Goal: Task Accomplishment & Management: Manage account settings

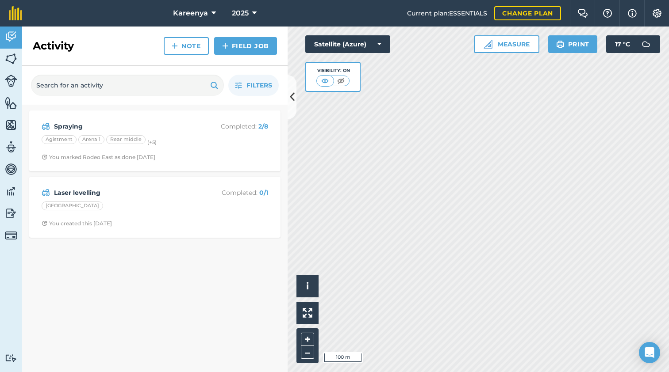
click at [192, 11] on span "Kareenya" at bounding box center [190, 13] width 35 height 11
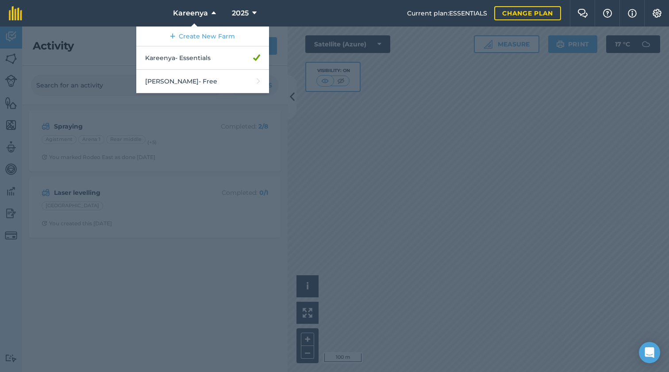
click at [138, 10] on nav "Kareenya Create New Farm Kareenya - Essentials [PERSON_NAME] - Free 2025" at bounding box center [219, 13] width 376 height 27
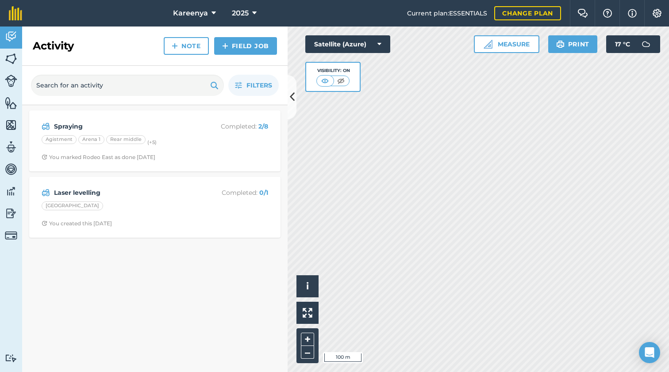
click at [238, 9] on span "2025" at bounding box center [240, 13] width 17 height 11
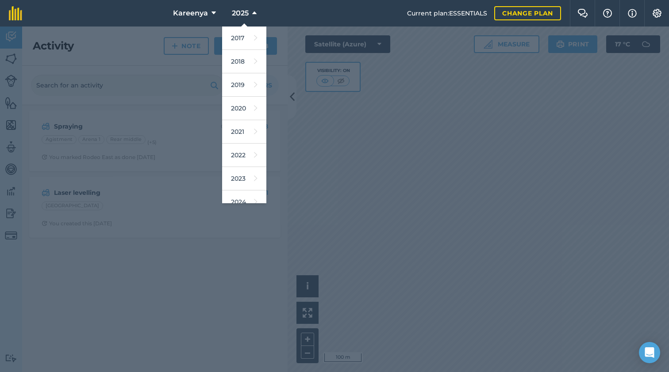
click at [144, 11] on nav "Kareenya 2025 2017 2018 2019 2020 2021 2022 2023 2024 2025 2026 2027" at bounding box center [219, 13] width 376 height 27
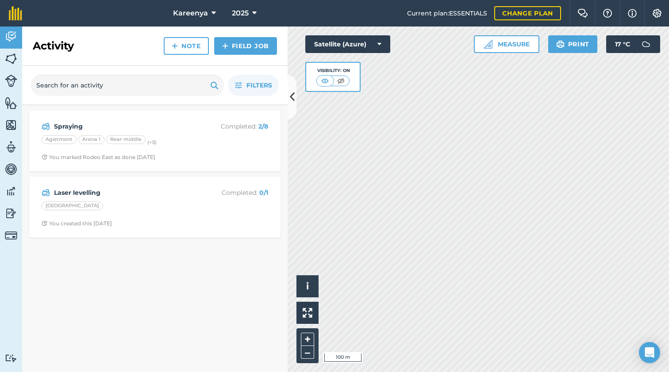
click at [7, 57] on img at bounding box center [11, 58] width 12 height 13
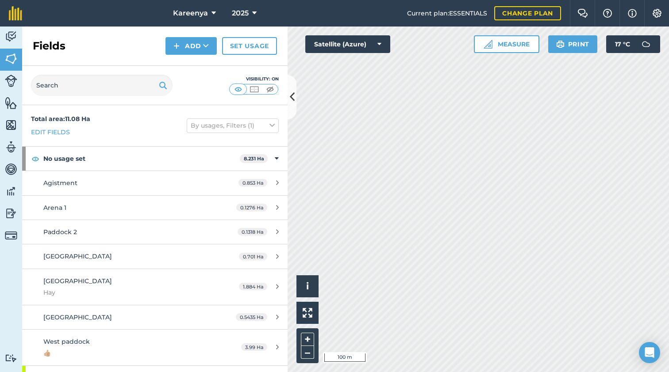
click at [378, 42] on icon at bounding box center [379, 44] width 4 height 9
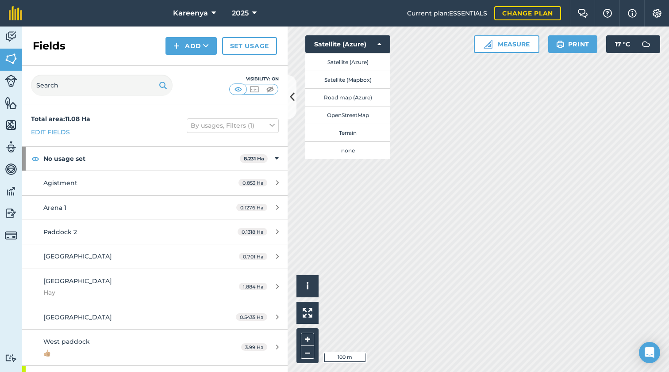
click at [340, 61] on button "Satellite (Azure)" at bounding box center [347, 62] width 85 height 18
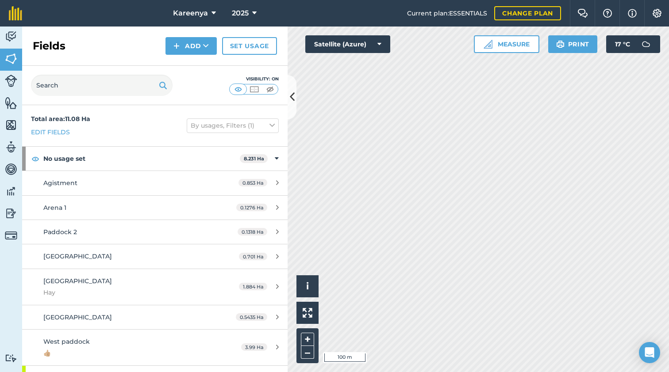
click at [381, 41] on icon at bounding box center [379, 44] width 4 height 9
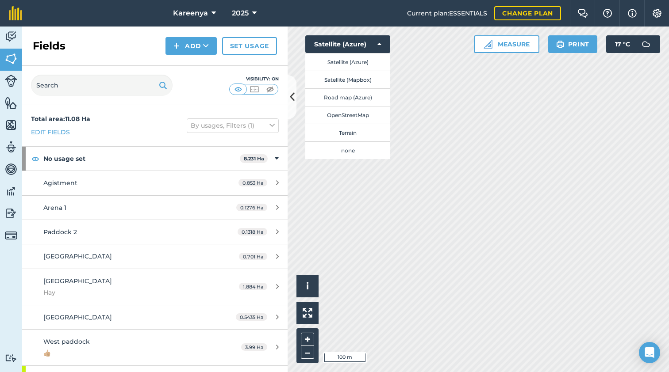
click at [332, 78] on button "Satellite (Mapbox)" at bounding box center [347, 80] width 85 height 18
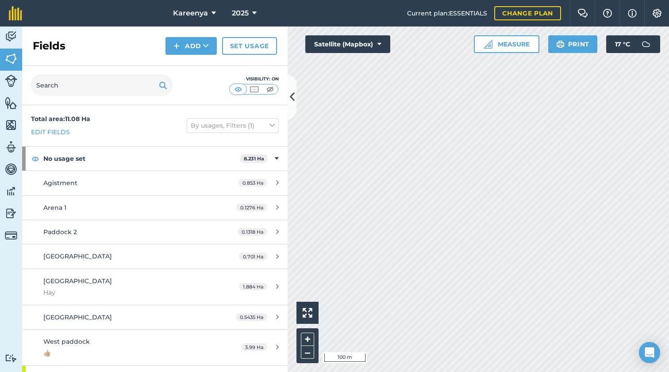
click at [379, 43] on icon at bounding box center [379, 44] width 4 height 9
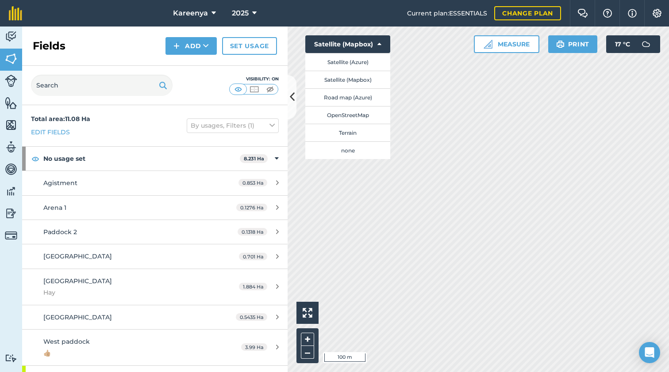
click at [348, 132] on button "Terrain" at bounding box center [347, 133] width 85 height 18
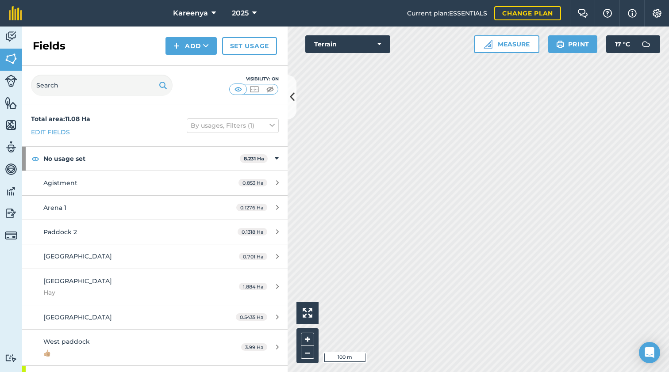
click at [379, 42] on icon at bounding box center [379, 44] width 4 height 9
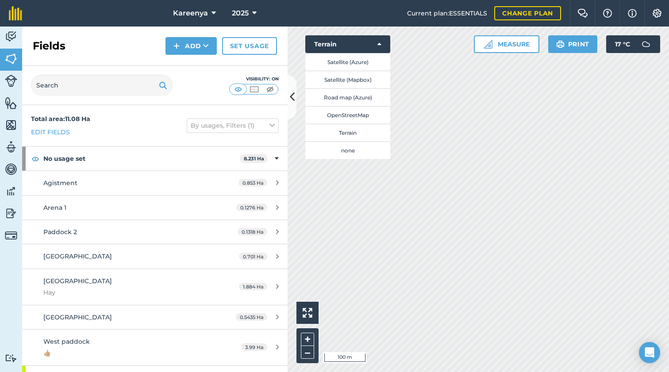
click at [339, 96] on button "Road map (Azure)" at bounding box center [347, 97] width 85 height 18
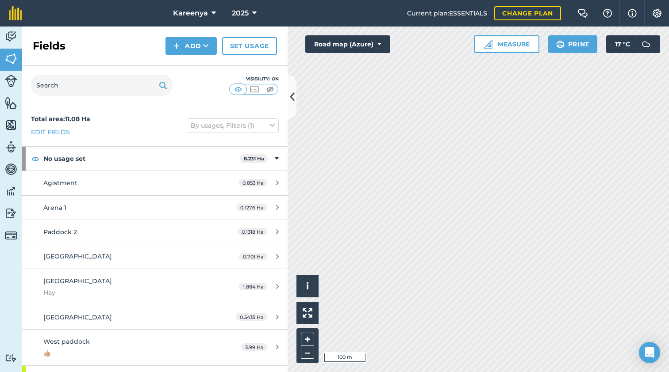
click at [380, 42] on icon at bounding box center [379, 44] width 4 height 9
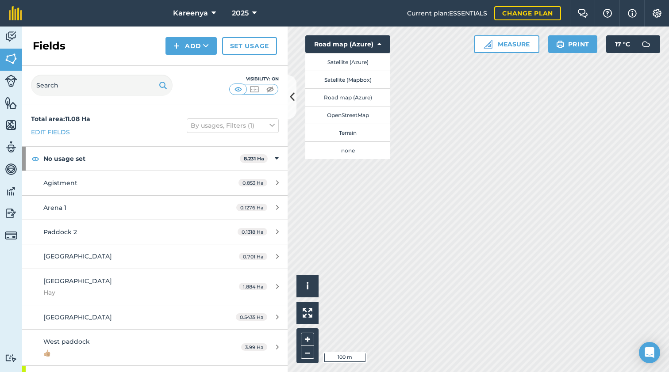
click at [348, 150] on button "none" at bounding box center [347, 150] width 85 height 18
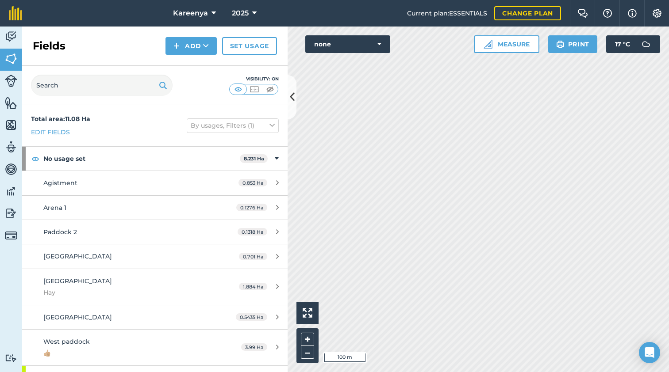
click at [378, 44] on icon at bounding box center [379, 44] width 4 height 9
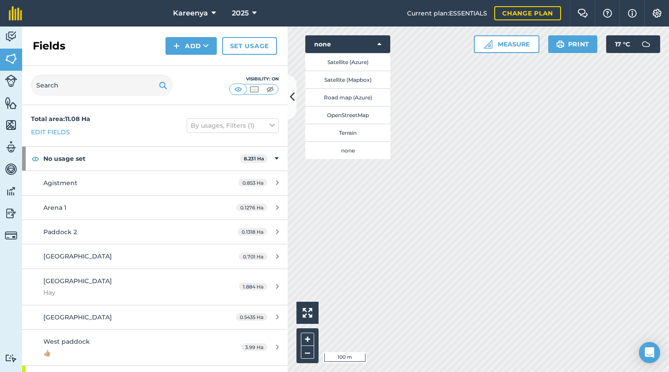
click at [356, 62] on button "Satellite (Azure)" at bounding box center [347, 62] width 85 height 18
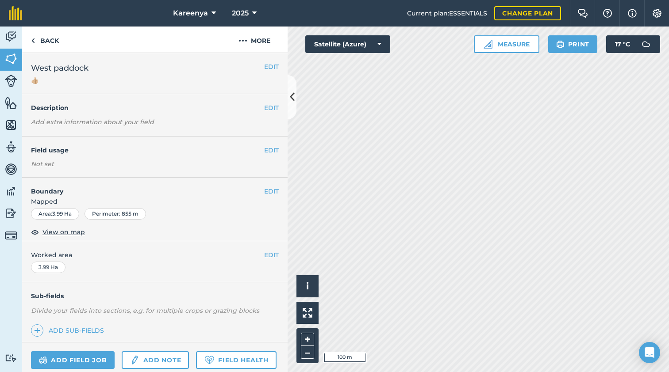
click at [264, 66] on button "EDIT" at bounding box center [271, 67] width 15 height 10
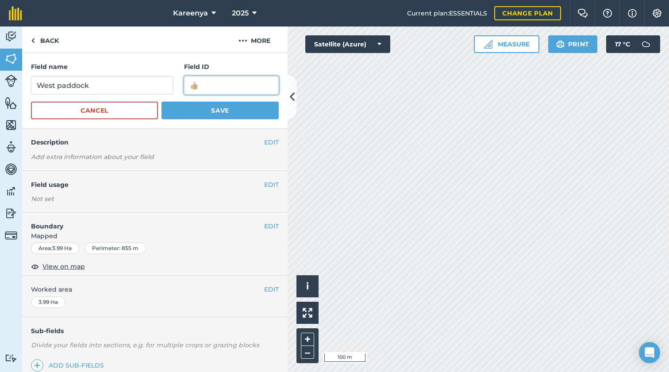
click at [221, 86] on input "👍🏼" at bounding box center [231, 85] width 95 height 19
click at [264, 224] on button "EDIT" at bounding box center [271, 227] width 15 height 10
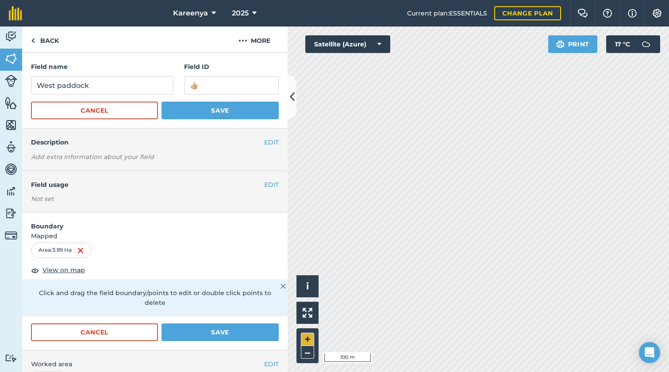
click at [309, 331] on button "+" at bounding box center [307, 339] width 13 height 13
click at [306, 331] on button "+" at bounding box center [307, 339] width 13 height 13
click at [582, 11] on img at bounding box center [582, 13] width 11 height 9
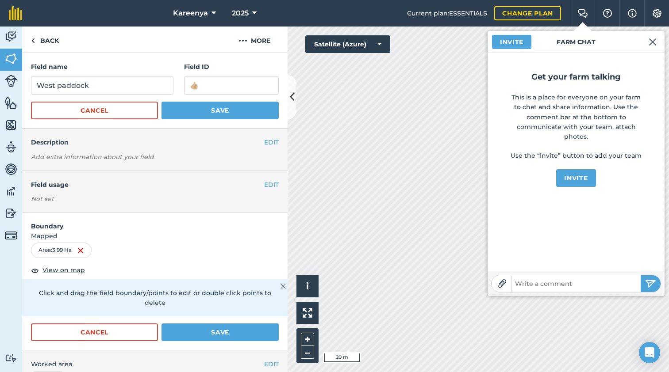
click at [585, 42] on button at bounding box center [652, 41] width 24 height 18
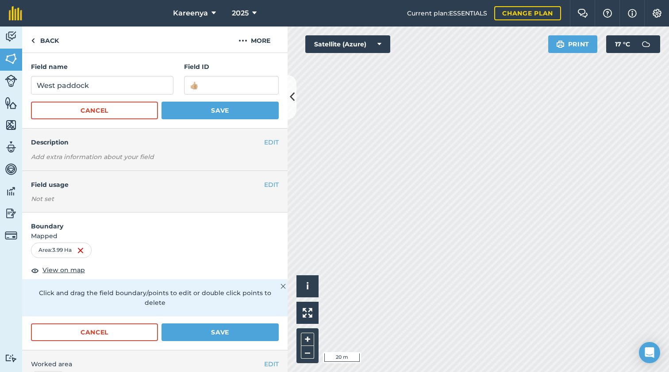
click at [585, 10] on img at bounding box center [631, 13] width 9 height 11
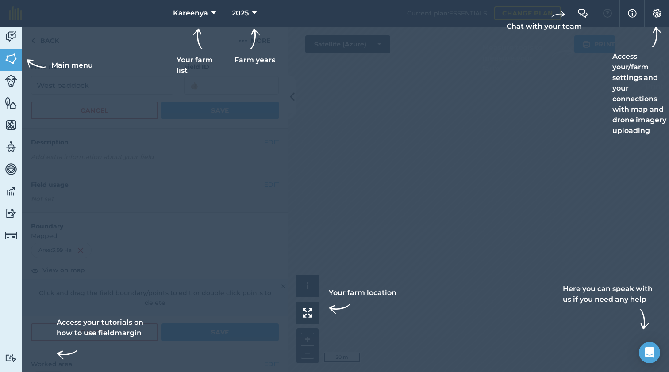
click at [585, 16] on img at bounding box center [656, 13] width 11 height 9
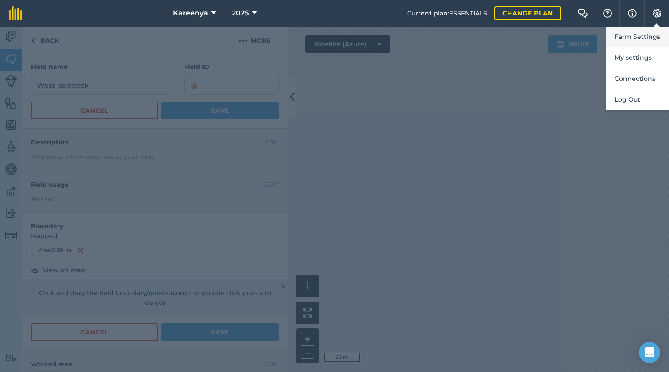
click at [585, 35] on button "Farm Settings" at bounding box center [636, 37] width 63 height 21
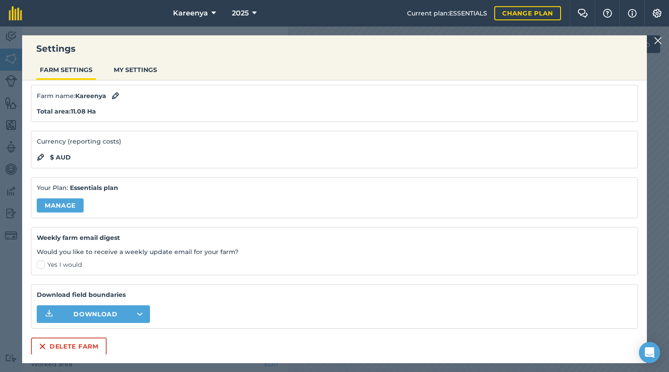
scroll to position [28, 0]
click at [134, 68] on button "MY SETTINGS" at bounding box center [135, 69] width 50 height 17
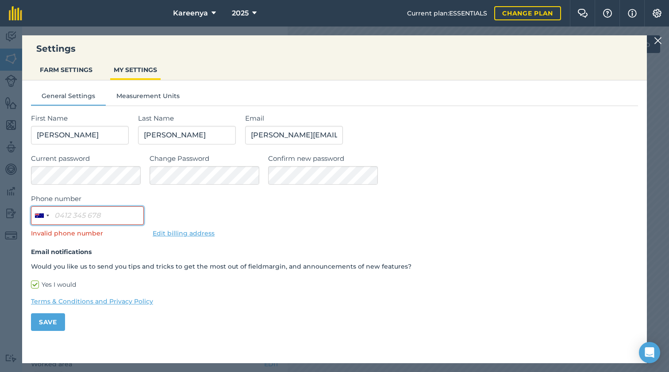
click at [65, 215] on input "Phone number" at bounding box center [87, 215] width 113 height 19
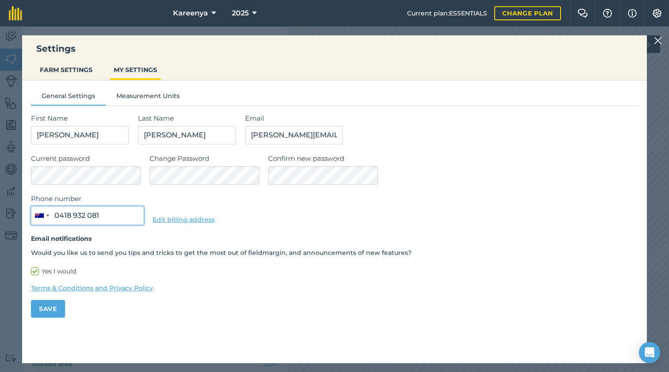
type input "0418 932 081"
click at [48, 308] on button "Save" at bounding box center [48, 309] width 34 height 18
click at [51, 306] on button "Save" at bounding box center [48, 309] width 34 height 18
click at [585, 41] on div "Settings FARM SETTINGS MY SETTINGS" at bounding box center [334, 57] width 624 height 45
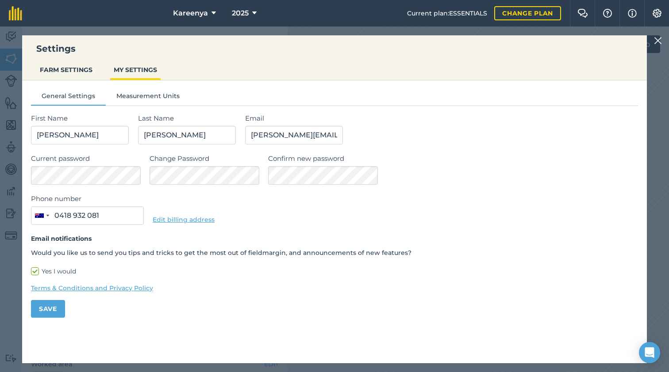
click at [585, 38] on img at bounding box center [658, 40] width 8 height 11
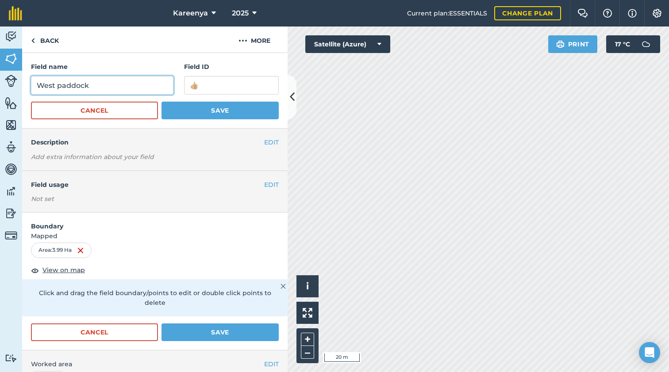
click at [104, 84] on input "West paddock" at bounding box center [102, 85] width 142 height 19
type input "W"
type input "s"
click at [42, 84] on input "winter paddock" at bounding box center [102, 85] width 142 height 19
type input "Winter paddock"
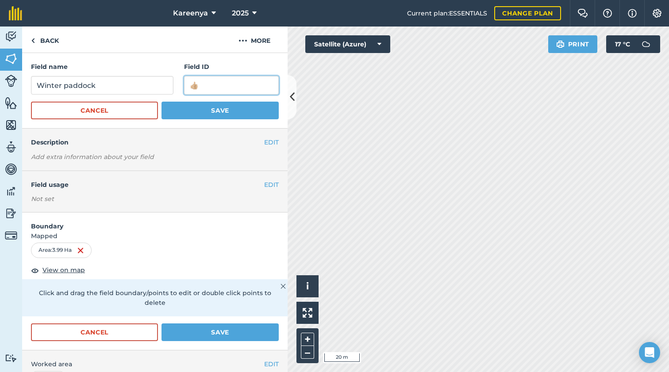
click at [205, 87] on input "👍🏼" at bounding box center [231, 85] width 95 height 19
click at [195, 107] on button "Save" at bounding box center [219, 111] width 117 height 18
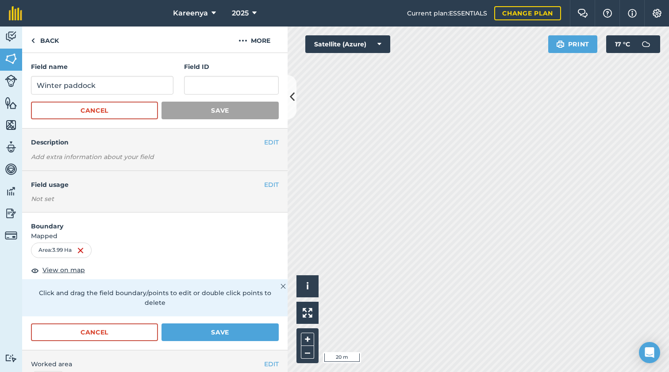
click at [55, 195] on div "Not set" at bounding box center [155, 199] width 248 height 9
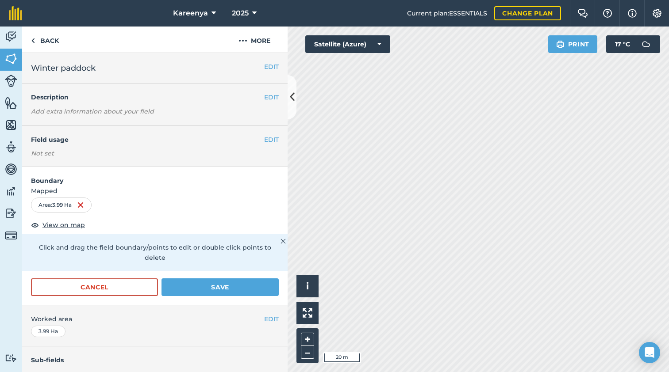
click at [92, 149] on div "Not set" at bounding box center [155, 153] width 248 height 9
click at [264, 95] on button "EDIT" at bounding box center [271, 97] width 15 height 10
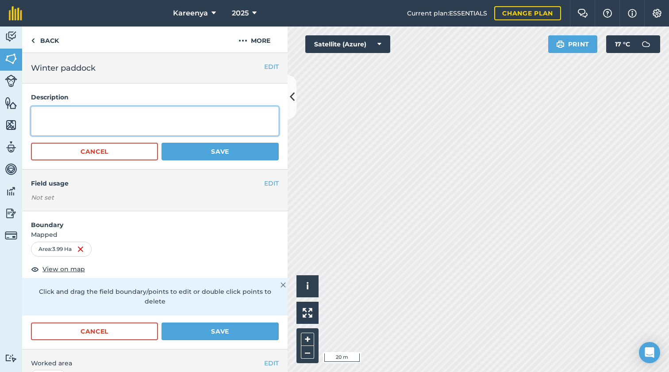
click at [71, 109] on textarea at bounding box center [155, 121] width 248 height 29
type textarea "Poor Quality hiogher ground and good in winter"
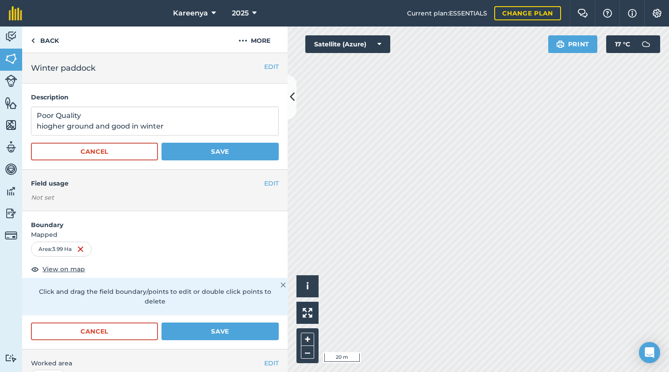
click at [264, 182] on button "EDIT" at bounding box center [271, 184] width 15 height 10
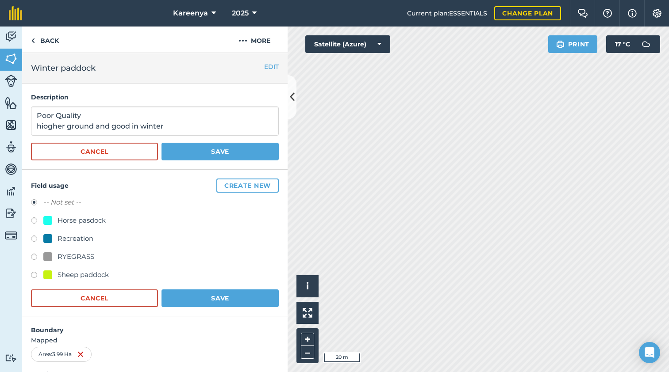
click at [34, 218] on label at bounding box center [37, 222] width 12 height 9
radio input "true"
radio input "false"
click at [34, 255] on label at bounding box center [37, 258] width 12 height 9
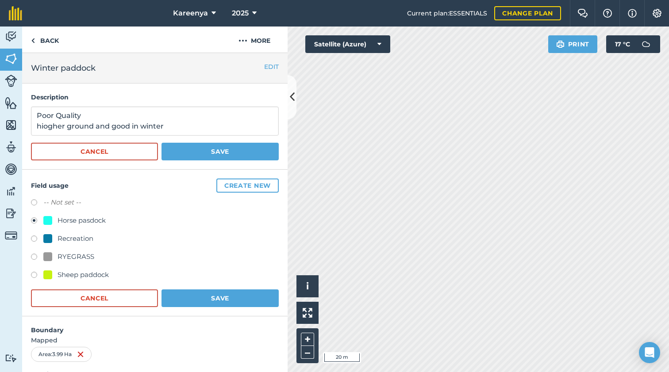
radio input "true"
click at [32, 220] on label at bounding box center [37, 222] width 12 height 9
radio input "true"
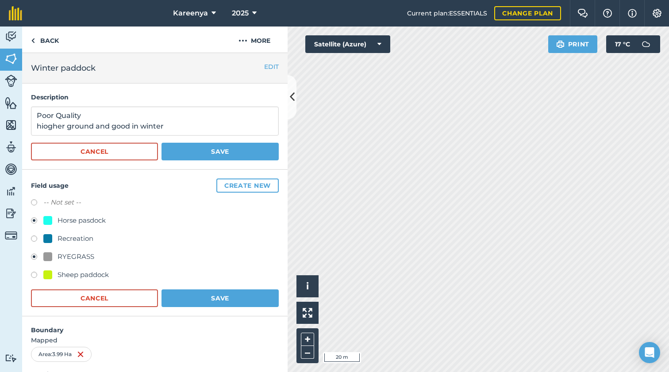
radio input "false"
click at [224, 295] on button "Save" at bounding box center [219, 299] width 117 height 18
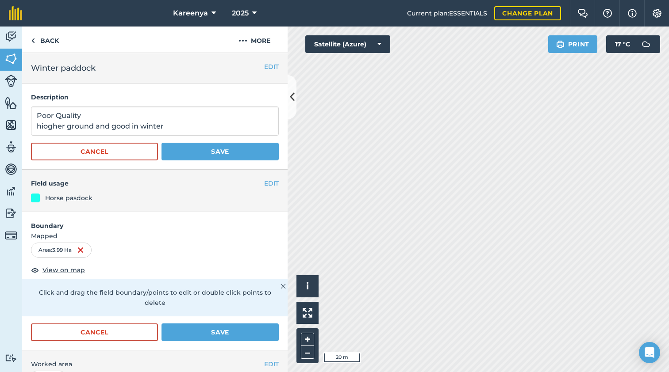
click at [62, 268] on span "View on map" at bounding box center [63, 270] width 42 height 10
click at [306, 331] on button "+" at bounding box center [307, 339] width 13 height 13
click at [290, 94] on icon at bounding box center [292, 96] width 5 height 15
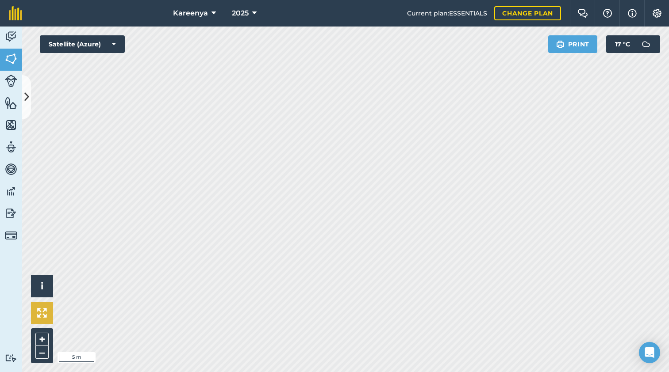
click at [39, 314] on img at bounding box center [42, 313] width 10 height 10
click at [41, 331] on button "+" at bounding box center [41, 339] width 13 height 13
click at [279, 6] on div "Kareenya 2025 Current plan : ESSENTIALS Change plan Farm Chat Help Info Setting…" at bounding box center [334, 186] width 669 height 372
click at [11, 82] on img at bounding box center [11, 81] width 12 height 12
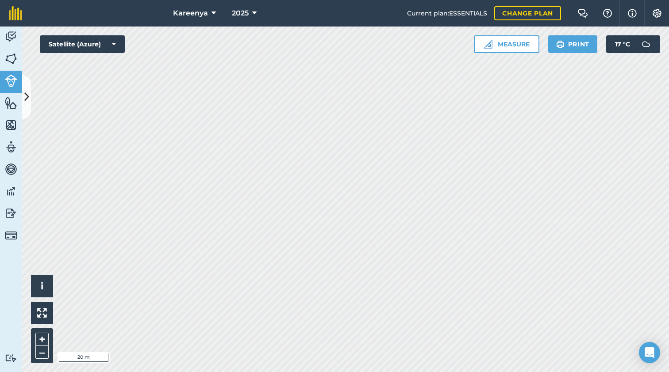
click at [11, 104] on img at bounding box center [11, 102] width 12 height 13
click at [11, 123] on img at bounding box center [11, 124] width 12 height 13
click at [11, 146] on img at bounding box center [11, 147] width 12 height 13
click at [108, 42] on button "Satellite (Azure)" at bounding box center [82, 44] width 85 height 18
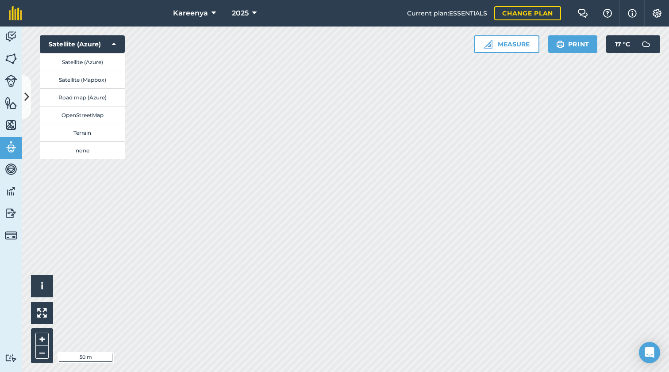
click at [70, 76] on button "Satellite (Mapbox)" at bounding box center [82, 80] width 85 height 18
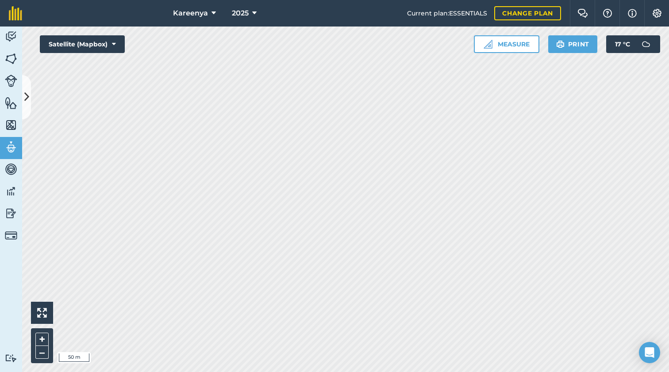
click at [15, 57] on img at bounding box center [11, 58] width 12 height 13
click at [100, 38] on button "Satellite (Mapbox)" at bounding box center [82, 44] width 85 height 18
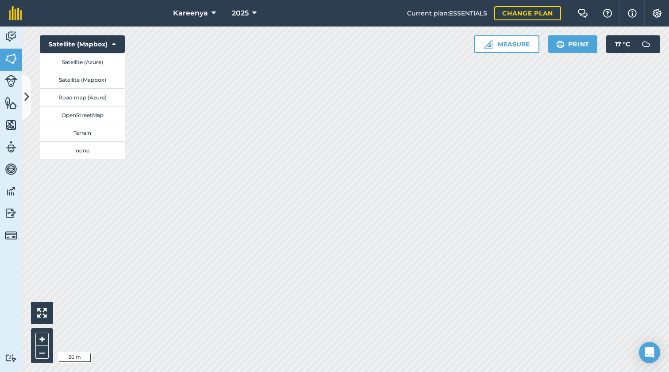
click at [77, 61] on button "Satellite (Azure)" at bounding box center [82, 62] width 85 height 18
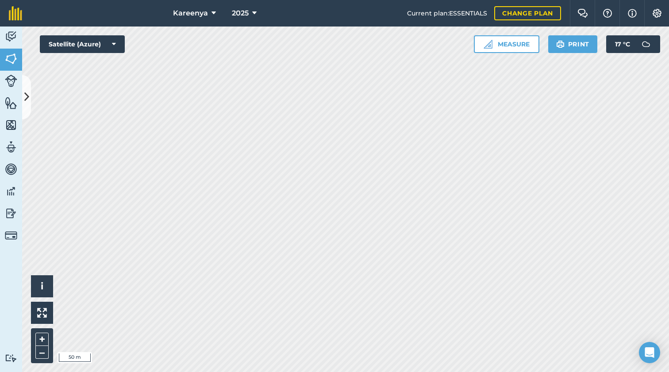
click at [114, 44] on icon at bounding box center [114, 44] width 4 height 9
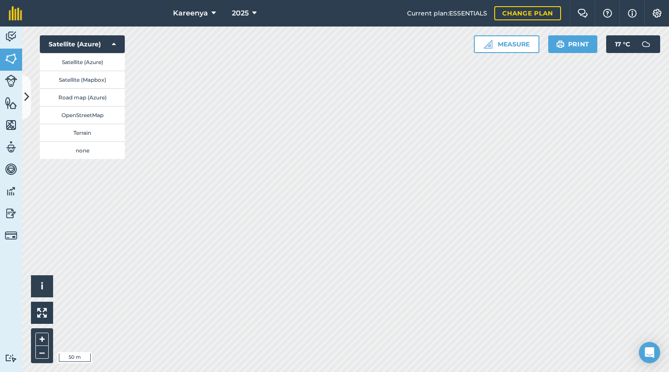
click at [102, 78] on button "Satellite (Mapbox)" at bounding box center [82, 80] width 85 height 18
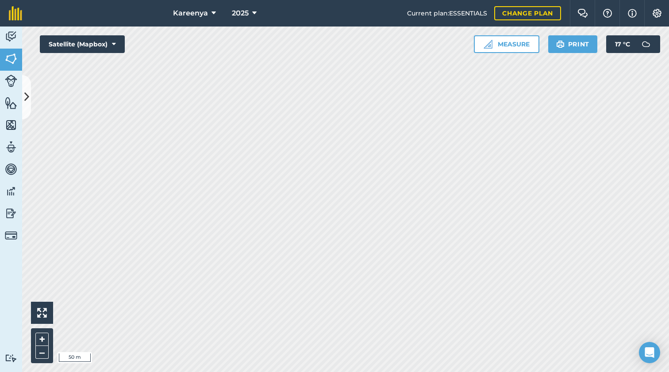
click at [500, 45] on button "Measure" at bounding box center [506, 44] width 65 height 18
